Goal: Information Seeking & Learning: Learn about a topic

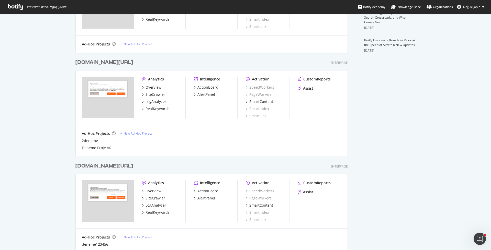
scroll to position [230, 0]
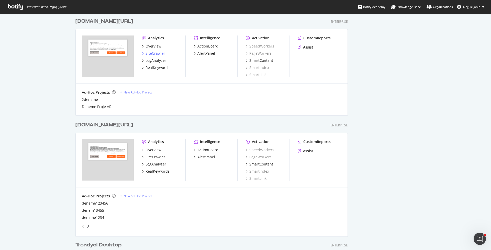
click at [157, 54] on div "SiteCrawler" at bounding box center [156, 53] width 20 height 5
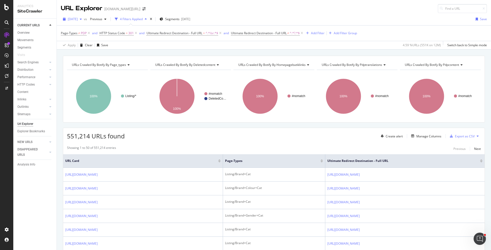
click at [77, 20] on span "2025 Aug. 8th" at bounding box center [73, 19] width 10 height 4
click at [88, 39] on div "[DATE]" at bounding box center [81, 37] width 26 height 5
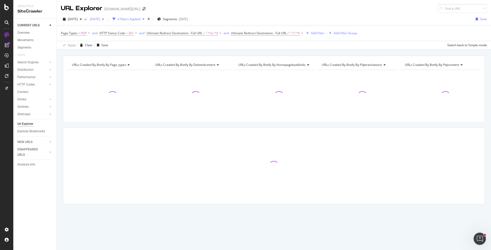
click at [106, 21] on div "2025 Aug. 1st" at bounding box center [97, 19] width 18 height 8
click at [123, 46] on div "2025 Aug. 8th" at bounding box center [113, 46] width 26 height 5
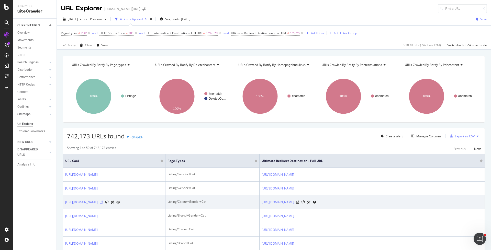
click at [103, 204] on icon at bounding box center [101, 202] width 3 height 3
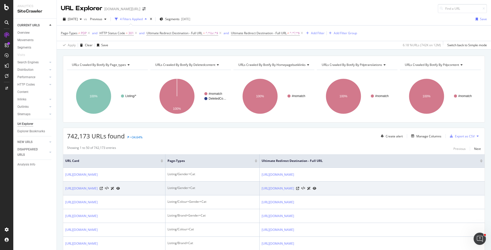
scroll to position [117, 0]
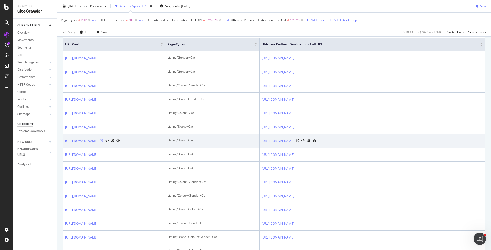
click at [103, 143] on icon at bounding box center [101, 141] width 3 height 3
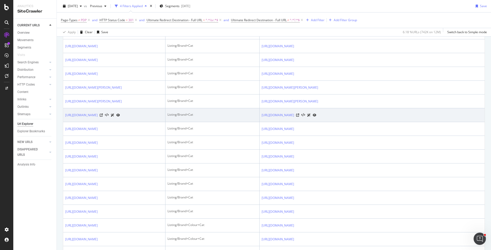
scroll to position [412, 0]
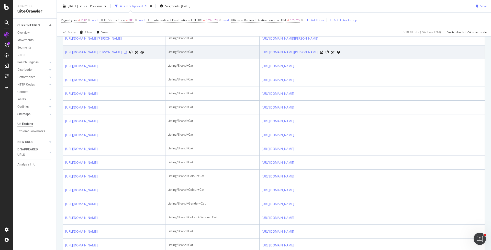
click at [127, 54] on icon at bounding box center [125, 52] width 3 height 3
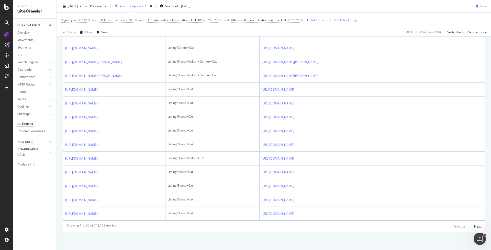
scroll to position [874, 0]
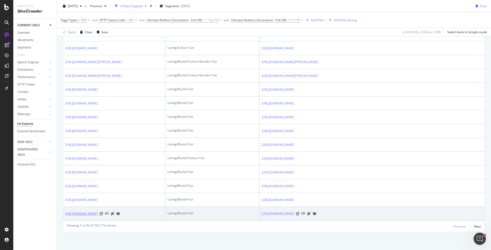
drag, startPoint x: 64, startPoint y: 208, endPoint x: 89, endPoint y: 215, distance: 26.2
click at [89, 215] on td "https://www.trendyol.com/ar/troika-art-materials-x-b106515-c103785" at bounding box center [114, 214] width 102 height 14
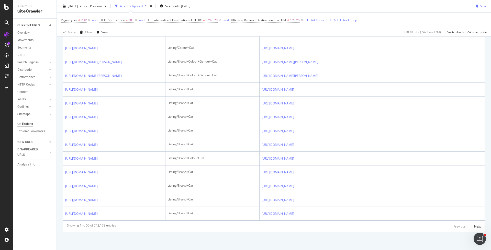
copy link "https://www.trendyol.com/ar/troika-art-materials-x-b106515-c103785"
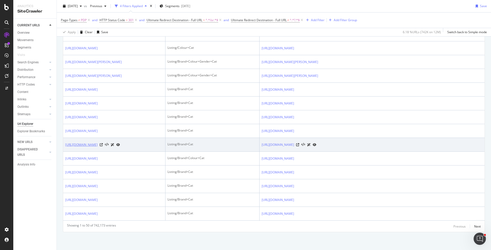
drag, startPoint x: 64, startPoint y: 116, endPoint x: 89, endPoint y: 124, distance: 25.9
click at [89, 138] on td "[URL][DOMAIN_NAME]" at bounding box center [114, 145] width 102 height 14
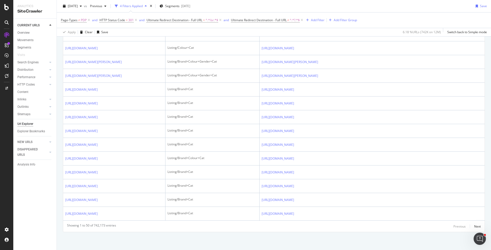
copy link "[URL][DOMAIN_NAME]"
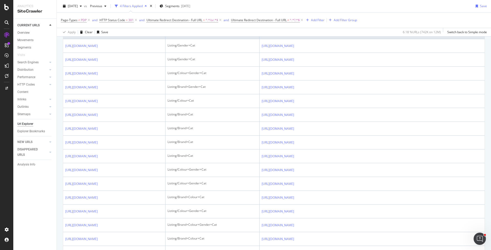
scroll to position [0, 0]
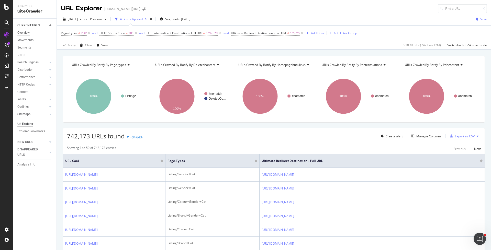
click at [28, 31] on div "Overview" at bounding box center [23, 32] width 12 height 5
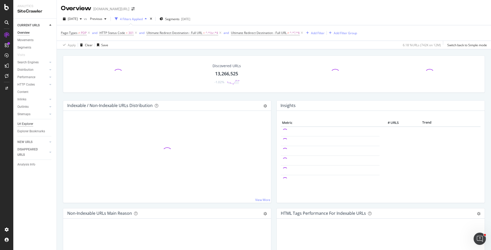
click at [28, 124] on div "Url Explorer" at bounding box center [25, 123] width 16 height 5
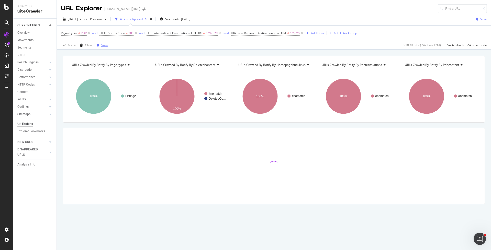
click at [101, 46] on div "Save" at bounding box center [104, 45] width 7 height 4
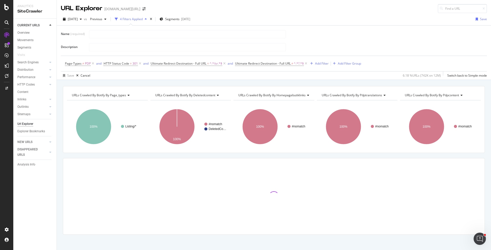
type input "B"
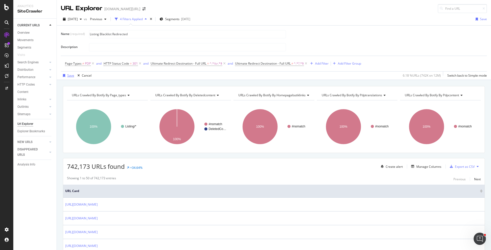
type input "Listing Blacklist Redirected"
click at [67, 74] on div "Save" at bounding box center [70, 75] width 7 height 4
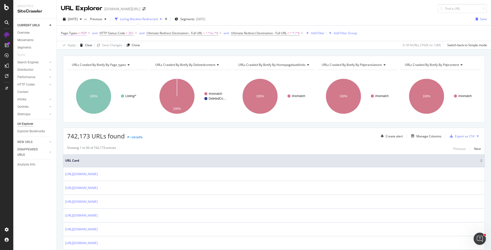
click at [81, 33] on span "PDP" at bounding box center [84, 33] width 6 height 7
click at [205, 47] on div "Apply Clear Save Changes Clone 6.18 % URLs ( 742K on 12M ) Switch back to Simpl…" at bounding box center [274, 45] width 434 height 8
click at [221, 33] on icon at bounding box center [220, 33] width 4 height 5
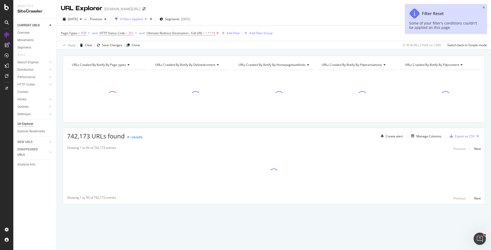
click at [218, 32] on icon at bounding box center [217, 33] width 4 height 5
click at [79, 32] on span "≠" at bounding box center [79, 33] width 2 height 4
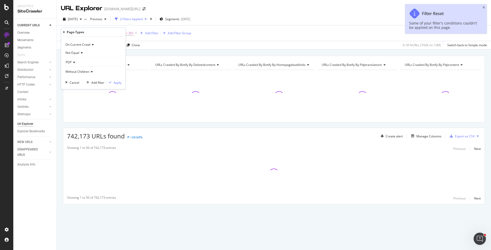
click at [78, 52] on span "Not Equal" at bounding box center [72, 53] width 14 height 4
click at [79, 61] on div "Equal" at bounding box center [93, 63] width 55 height 7
click at [116, 81] on div "Apply" at bounding box center [118, 82] width 8 height 4
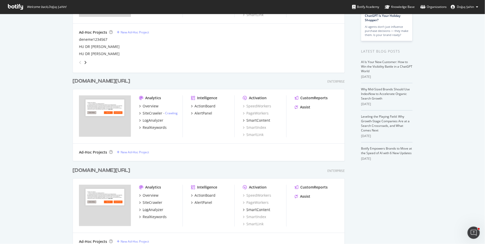
scroll to position [164, 0]
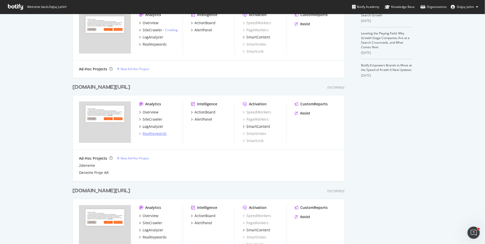
click at [161, 133] on div "RealKeywords" at bounding box center [155, 133] width 24 height 5
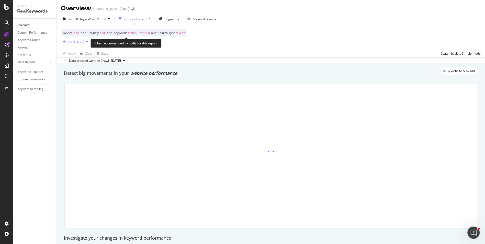
click at [131, 32] on span "Keywords = Non-Branded" at bounding box center [132, 33] width 36 height 5
click at [129, 45] on span "Non-Branded" at bounding box center [131, 45] width 21 height 4
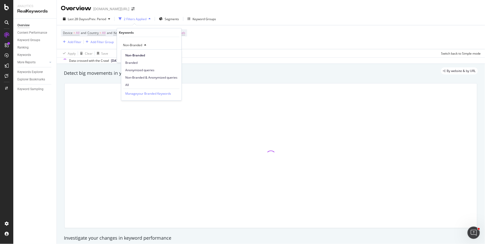
click at [69, 46] on div "Device = All and Country = All and Keywords = Non-Branded and Search Type = Web…" at bounding box center [271, 37] width 420 height 24
click at [73, 44] on div "Add Filter" at bounding box center [75, 42] width 14 height 4
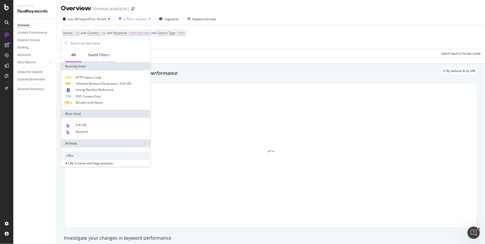
click at [91, 56] on div "Saved Filters" at bounding box center [99, 54] width 22 height 5
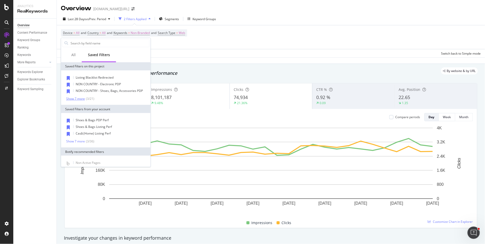
click at [80, 99] on div "Show 7 more" at bounding box center [75, 99] width 19 height 4
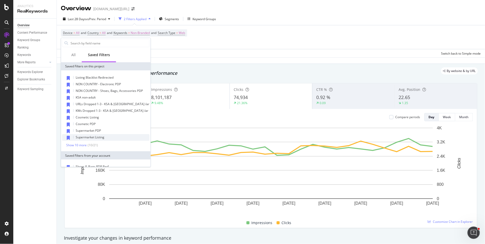
click at [107, 135] on div "Supermarket Listing" at bounding box center [105, 138] width 87 height 7
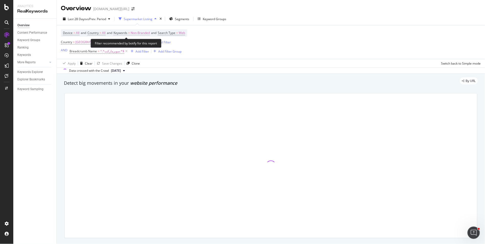
click at [127, 35] on span "Keywords" at bounding box center [121, 33] width 14 height 4
click at [128, 43] on span "Non-Branded" at bounding box center [131, 45] width 21 height 4
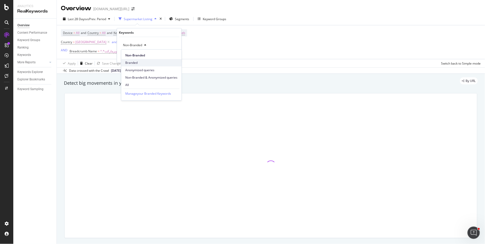
click at [135, 64] on span "Branded" at bounding box center [151, 63] width 52 height 5
click at [171, 54] on div "Apply" at bounding box center [174, 56] width 8 height 4
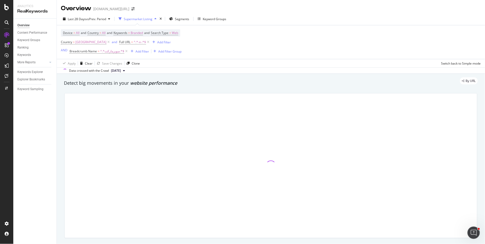
click at [90, 24] on div "Last 28 Days vs Prev. Period Supermarket Listing Segments Keyword Groups" at bounding box center [271, 20] width 428 height 10
click at [90, 21] on div "Last 28 Days vs Prev. Period" at bounding box center [86, 19] width 51 height 8
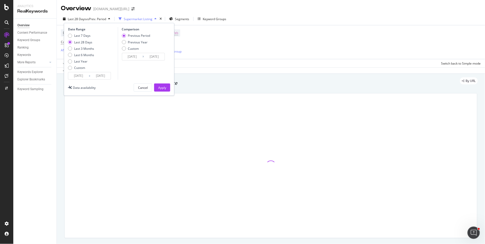
click at [85, 46] on div "Last 7 Days Last 28 Days Last 3 Months Last 6 Months Last Year Custom" at bounding box center [81, 53] width 26 height 39
click at [86, 47] on div "Last 3 Months" at bounding box center [84, 49] width 20 height 4
type input "2025/05/16"
type input "2025/02/13"
type input "2025/05/15"
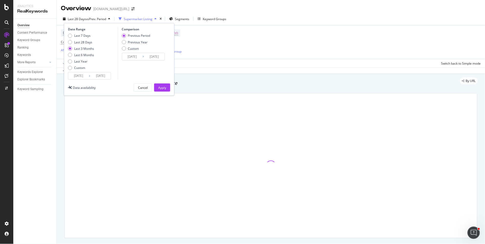
click at [172, 88] on div "Date Range Last 7 Days Last 28 Days Last 3 Months Last 6 Months Last Year Custo…" at bounding box center [119, 59] width 110 height 73
click at [164, 88] on div "Apply" at bounding box center [162, 88] width 8 height 4
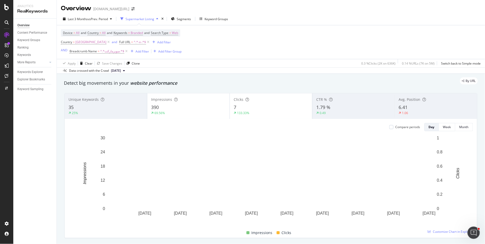
click at [256, 105] on div "7" at bounding box center [271, 107] width 75 height 7
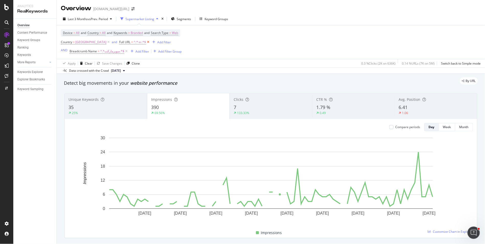
click at [146, 42] on icon at bounding box center [148, 42] width 4 height 5
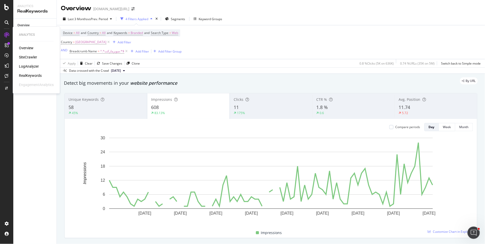
click at [32, 74] on div "RealKeywords" at bounding box center [30, 75] width 23 height 5
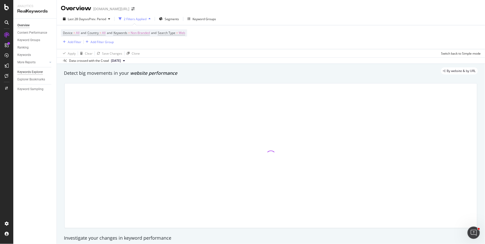
click at [37, 73] on div "Keywords Explorer" at bounding box center [30, 72] width 26 height 5
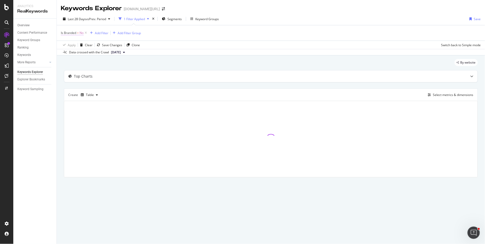
click at [75, 32] on span "Is Branded" at bounding box center [68, 33] width 15 height 4
click at [72, 45] on icon at bounding box center [72, 45] width 4 height 3
click at [82, 57] on div "Yes" at bounding box center [93, 55] width 55 height 7
click at [119, 57] on div "Apply" at bounding box center [118, 56] width 8 height 4
click at [447, 97] on div "Select metrics & dimensions" at bounding box center [453, 95] width 40 height 4
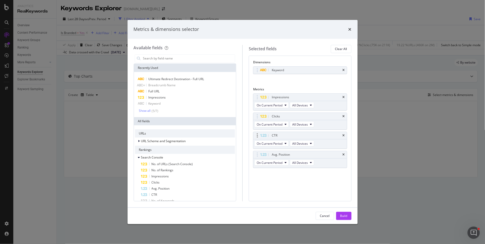
click at [345, 133] on div "CTR" at bounding box center [300, 135] width 94 height 7
click at [345, 138] on div "CTR" at bounding box center [300, 135] width 94 height 7
click at [343, 136] on icon "times" at bounding box center [344, 135] width 2 height 3
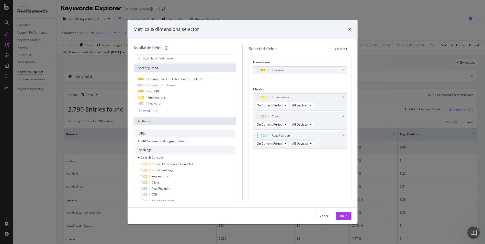
click at [343, 136] on icon "times" at bounding box center [344, 135] width 2 height 3
click at [347, 218] on div "Build" at bounding box center [343, 216] width 7 height 4
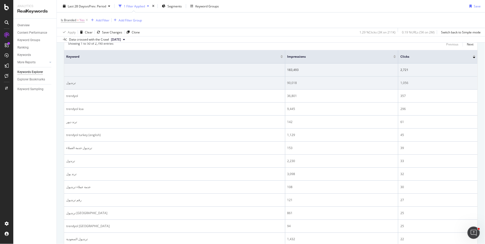
scroll to position [43, 0]
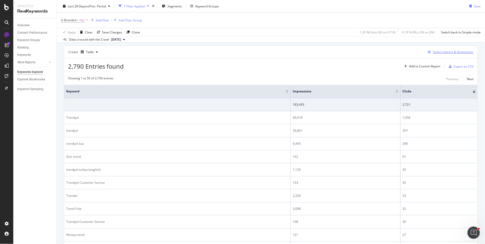
click at [461, 55] on button "Select metrics & dimensions" at bounding box center [450, 52] width 48 height 6
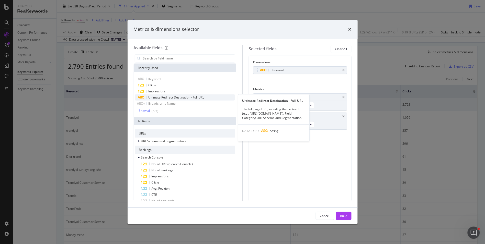
click at [207, 95] on div "Ultimate Redirect Destination - Full URL" at bounding box center [185, 98] width 100 height 6
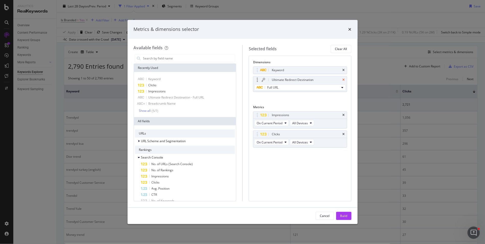
click at [344, 80] on icon "times" at bounding box center [344, 80] width 2 height 3
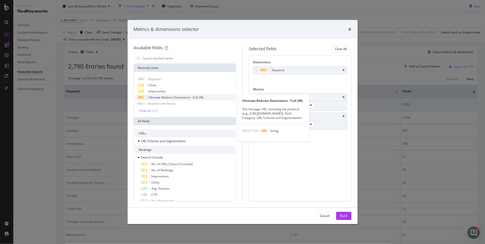
click at [158, 95] on div "Ultimate Redirect Destination - Full URL" at bounding box center [185, 98] width 100 height 6
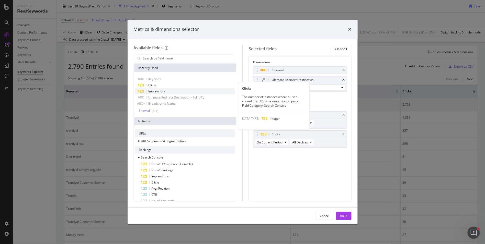
click at [187, 92] on div "Impressions" at bounding box center [185, 91] width 100 height 6
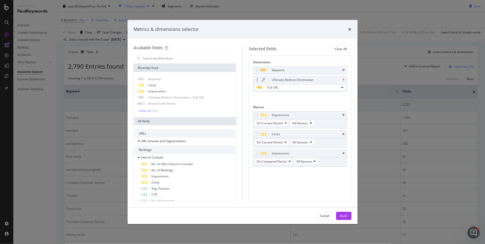
click at [343, 79] on icon "times" at bounding box center [344, 80] width 2 height 3
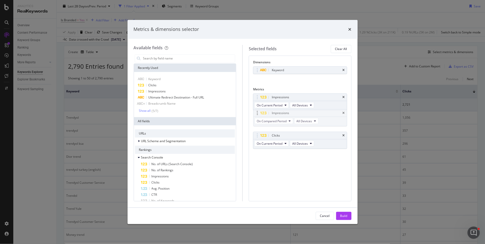
drag, startPoint x: 258, startPoint y: 138, endPoint x: 258, endPoint y: 115, distance: 22.5
click at [258, 115] on body "Analytics RealKeywords Overview Content Performance Keyword Groups Ranking Keyw…" at bounding box center [242, 122] width 485 height 244
click at [269, 124] on span "On Compared Period" at bounding box center [272, 124] width 30 height 4
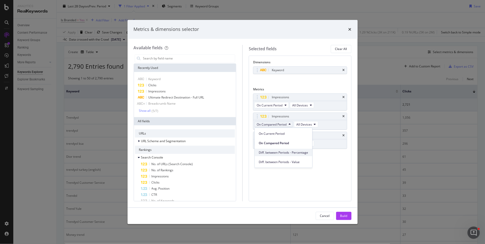
click at [293, 154] on span "Diff. between Periods - Percentage" at bounding box center [283, 153] width 49 height 5
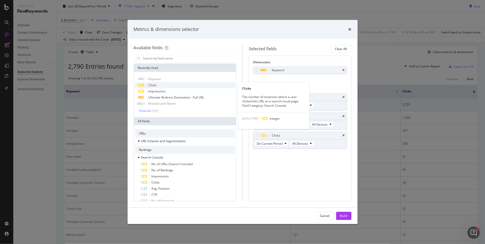
click at [164, 87] on div "Clicks" at bounding box center [185, 85] width 100 height 6
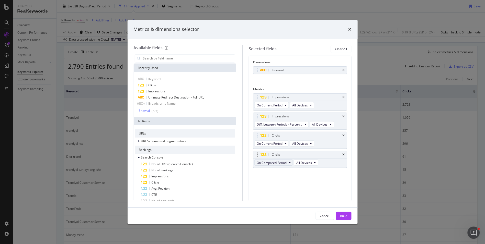
click at [278, 164] on span "On Compared Period" at bounding box center [272, 163] width 30 height 4
click at [284, 192] on font "Diff. between Periods - Percentage" at bounding box center [283, 191] width 49 height 4
click at [345, 210] on div "Cancel Build" at bounding box center [243, 216] width 230 height 16
click at [344, 215] on div "Build" at bounding box center [343, 216] width 7 height 4
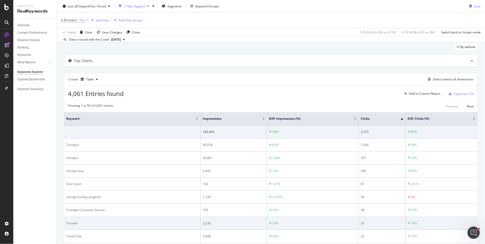
scroll to position [34, 0]
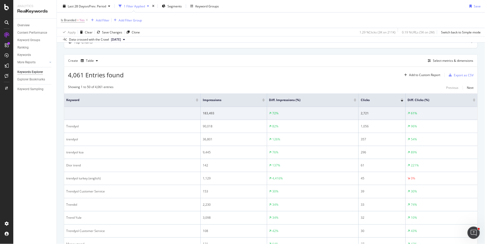
click at [354, 101] on div at bounding box center [355, 101] width 3 height 1
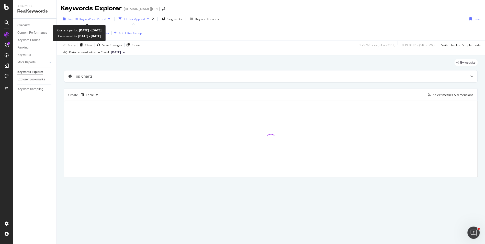
click at [87, 20] on span "vs Prev. Period" at bounding box center [96, 19] width 20 height 4
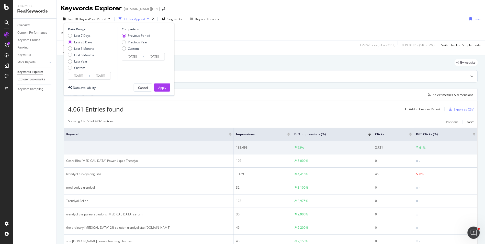
click at [245, 77] on div "Top Charts" at bounding box center [260, 76] width 393 height 5
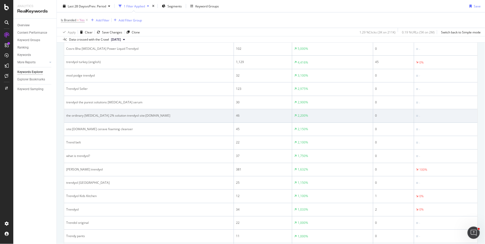
scroll to position [92, 0]
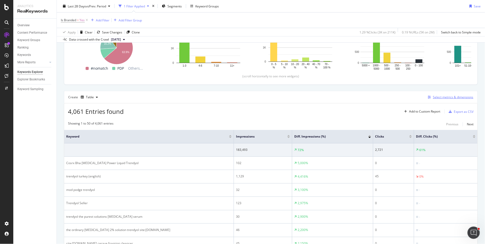
click at [458, 98] on font "Select metrics & dimensions" at bounding box center [453, 97] width 40 height 4
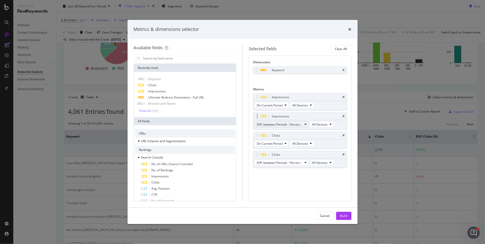
click at [298, 125] on font "Diff. between Periods - Percentage" at bounding box center [281, 124] width 49 height 4
click at [286, 160] on font "Diff. between Periods - Value" at bounding box center [279, 162] width 41 height 4
click at [290, 163] on font "Diff. between Periods - Percentage" at bounding box center [281, 163] width 49 height 4
click at [295, 199] on font "Diff. between Periods - Value" at bounding box center [279, 200] width 41 height 4
click at [349, 215] on button "Build" at bounding box center [343, 216] width 15 height 8
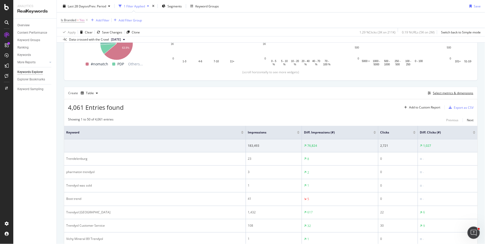
scroll to position [96, 0]
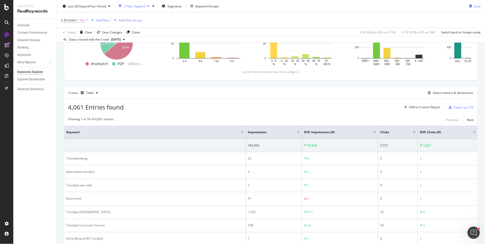
click at [374, 133] on div at bounding box center [375, 133] width 3 height 1
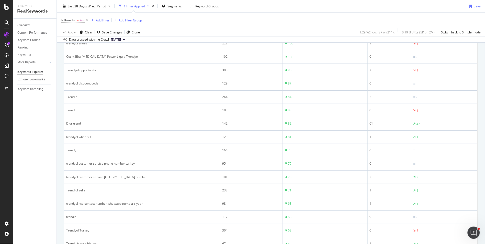
scroll to position [710, 0]
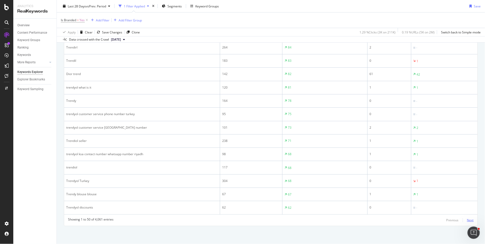
click at [472, 220] on font "Next" at bounding box center [470, 220] width 7 height 4
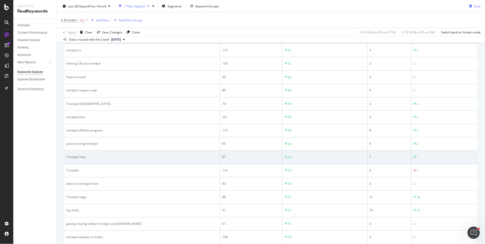
scroll to position [162, 0]
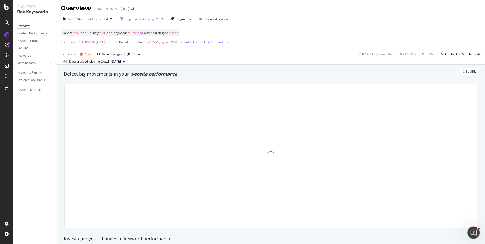
click at [90, 56] on div "Clear" at bounding box center [89, 54] width 8 height 4
click at [77, 42] on div "Add Filter" at bounding box center [75, 42] width 14 height 4
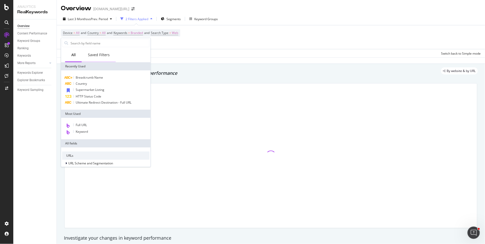
click at [96, 56] on div "Saved Filters" at bounding box center [99, 54] width 22 height 5
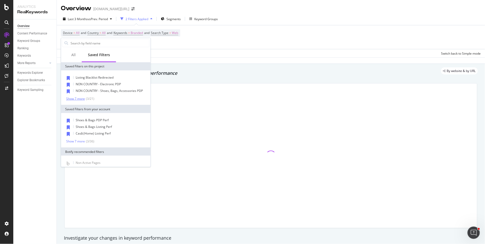
click at [83, 99] on div "Show 7 more" at bounding box center [75, 99] width 19 height 4
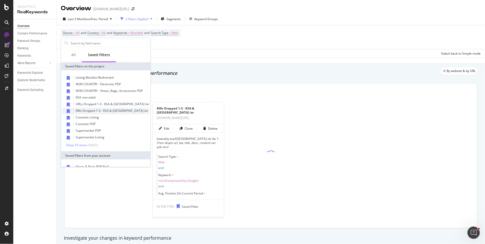
scroll to position [8, 0]
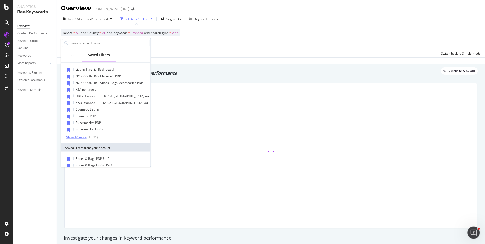
click at [82, 136] on div "Show 10 more" at bounding box center [76, 138] width 20 height 4
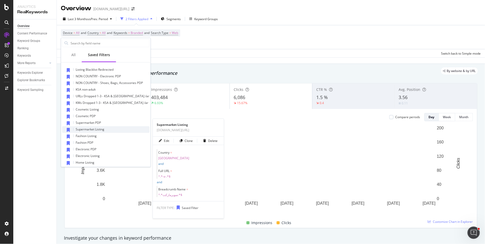
scroll to position [20, 0]
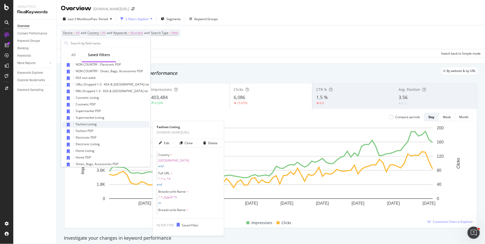
click at [100, 124] on div "Fashion Listing" at bounding box center [105, 124] width 87 height 7
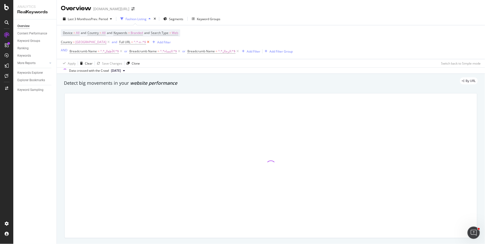
click at [146, 43] on icon at bounding box center [148, 42] width 4 height 5
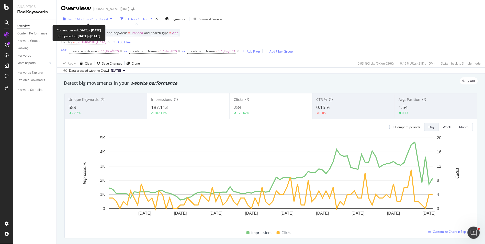
click at [93, 23] on div "Last 3 Months vs Prev. Period" at bounding box center [87, 19] width 53 height 8
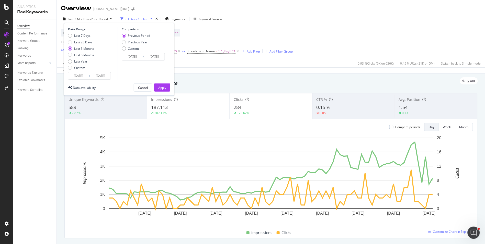
click at [77, 74] on input "2025/05/16" at bounding box center [78, 75] width 20 height 7
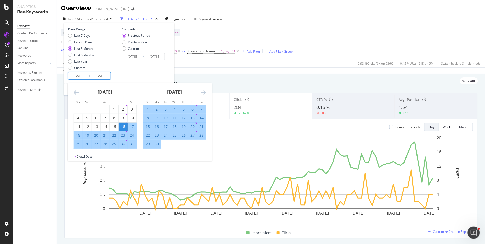
click at [341, 31] on div "Device = All and Country = All and Keywords = Branded and Search Type = Web Cou…" at bounding box center [271, 42] width 420 height 34
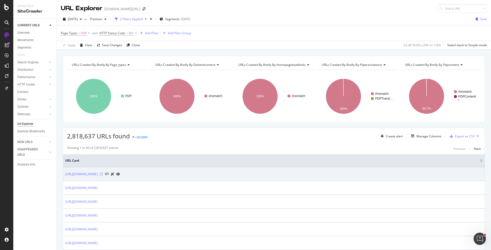
click at [103, 174] on icon at bounding box center [101, 174] width 3 height 3
